Goal: Navigation & Orientation: Find specific page/section

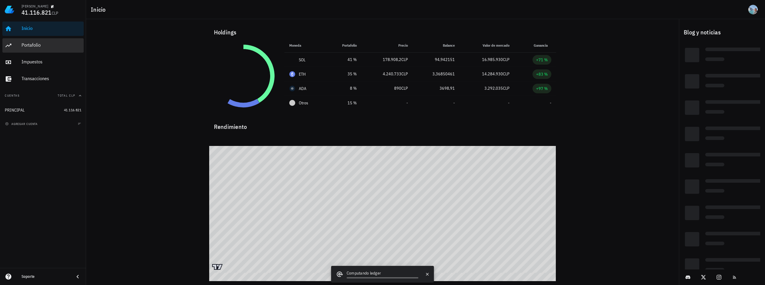
click at [24, 48] on div "Portafolio" at bounding box center [52, 45] width 60 height 13
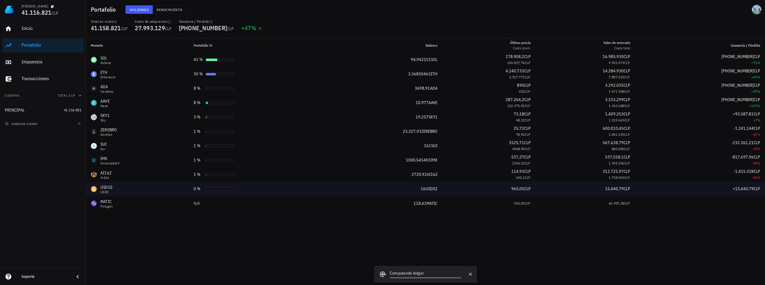
click at [122, 193] on div "USDS2 USDS" at bounding box center [137, 189] width 93 height 10
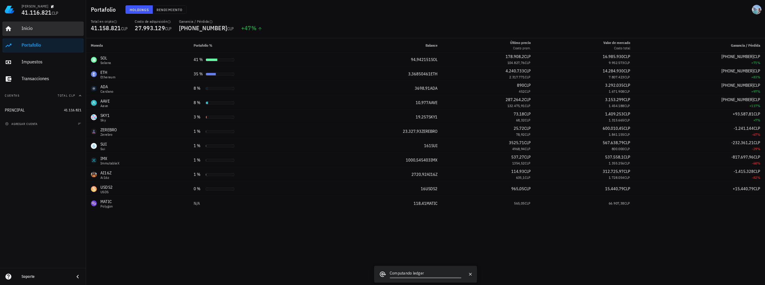
click at [39, 30] on div "Inicio" at bounding box center [52, 28] width 60 height 6
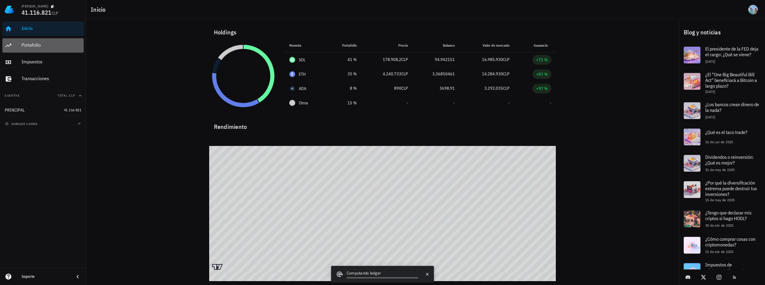
click at [33, 50] on div "Portafolio" at bounding box center [52, 45] width 60 height 13
